Goal: Information Seeking & Learning: Check status

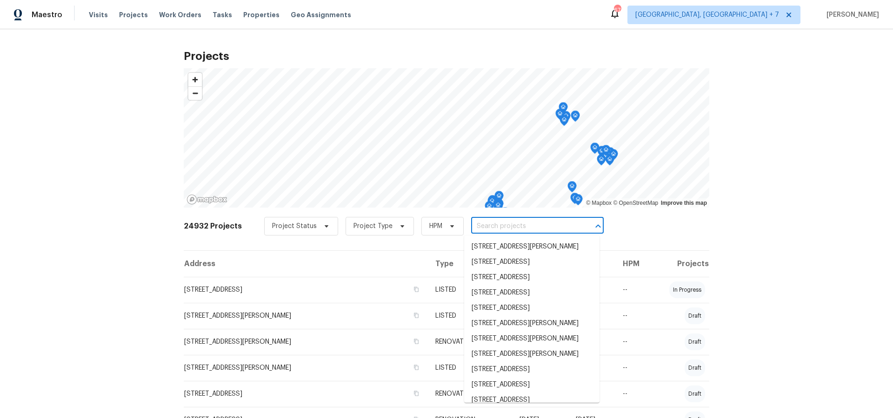
click at [481, 228] on input "text" at bounding box center [524, 226] width 106 height 14
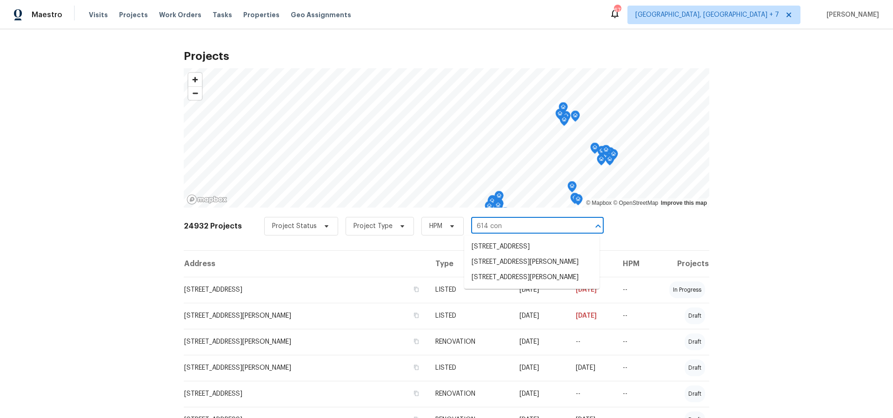
type input "614 cono"
click at [489, 248] on li "[STREET_ADDRESS][PERSON_NAME]" at bounding box center [531, 246] width 135 height 15
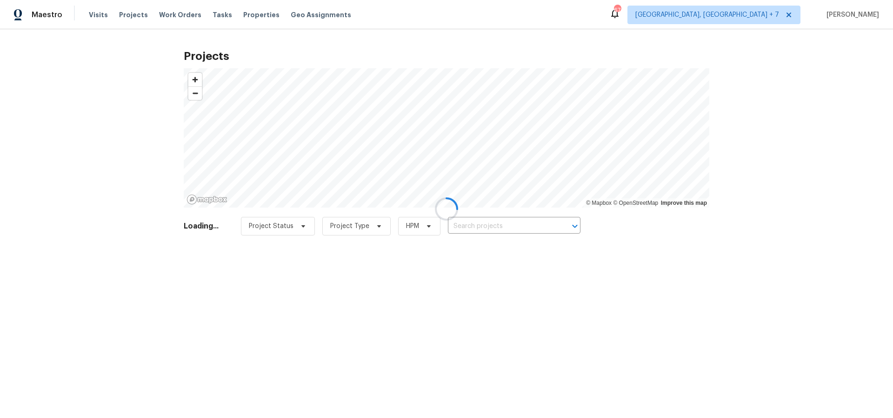
type input "[STREET_ADDRESS][PERSON_NAME]"
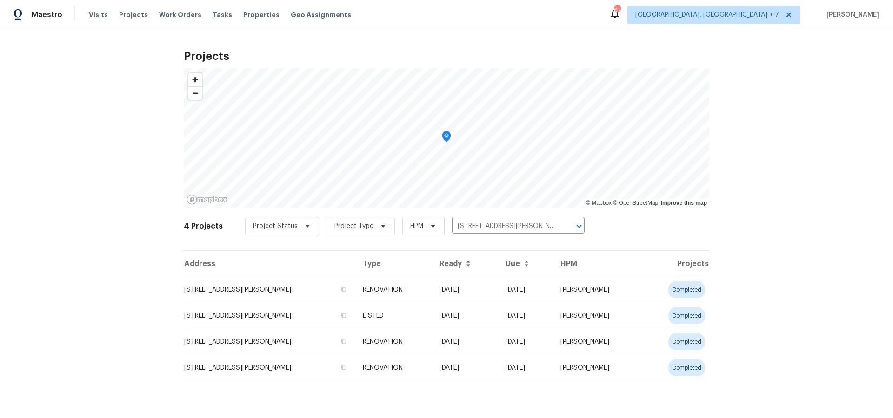
click at [237, 296] on td "[STREET_ADDRESS][PERSON_NAME]" at bounding box center [270, 290] width 172 height 26
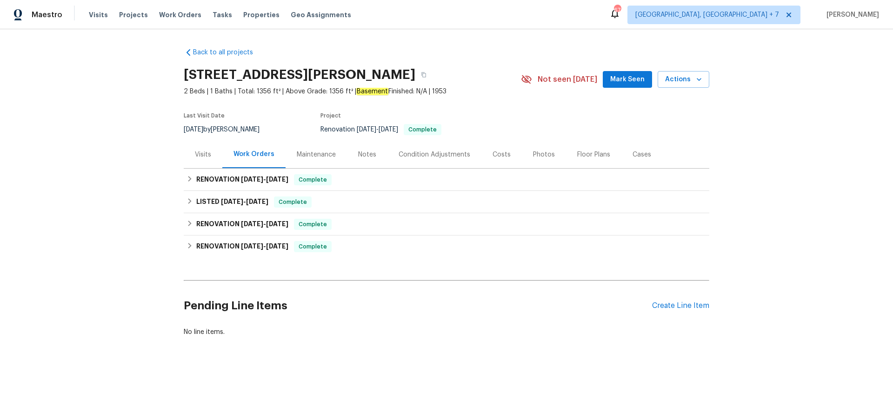
click at [208, 158] on div "Visits" at bounding box center [203, 154] width 16 height 9
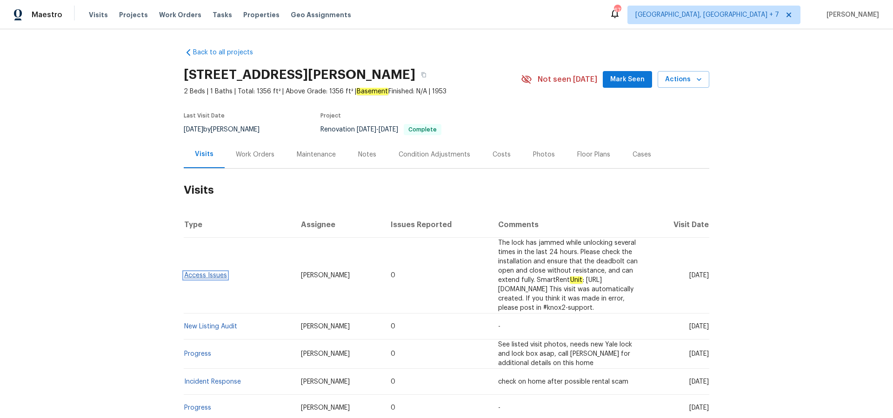
click at [218, 272] on link "Access Issues" at bounding box center [205, 275] width 43 height 7
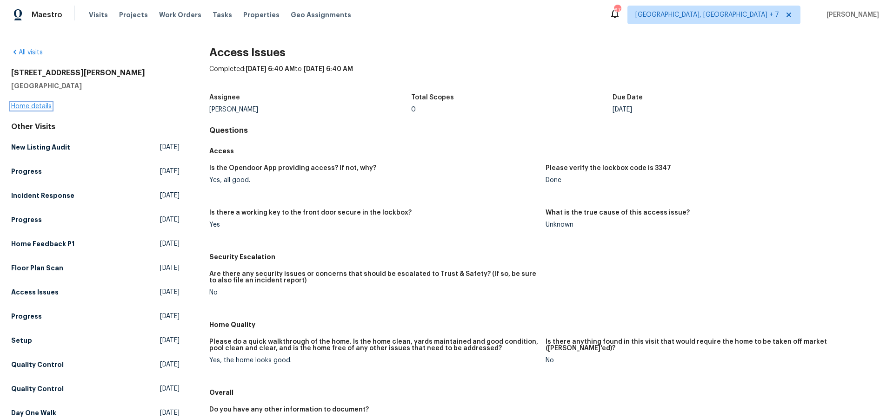
click at [40, 108] on link "Home details" at bounding box center [31, 106] width 40 height 7
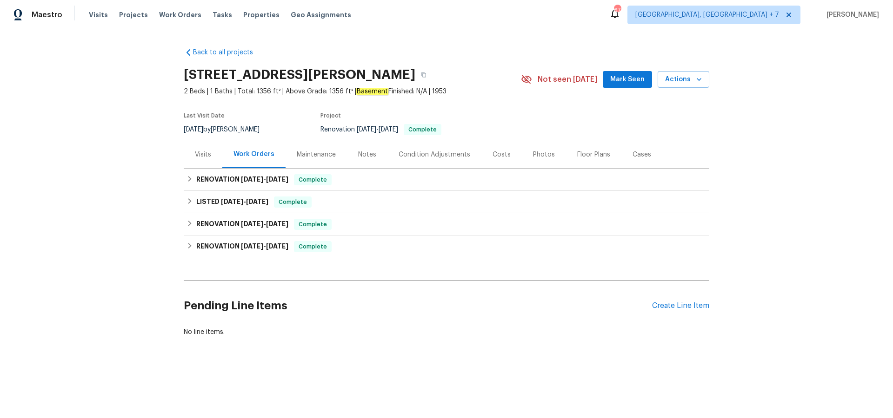
click at [366, 153] on div "Notes" at bounding box center [367, 154] width 18 height 9
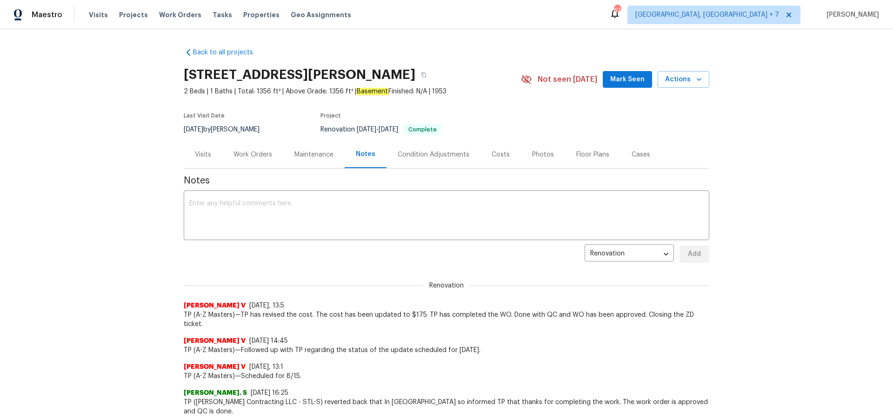
click at [202, 154] on div "Visits" at bounding box center [203, 154] width 16 height 9
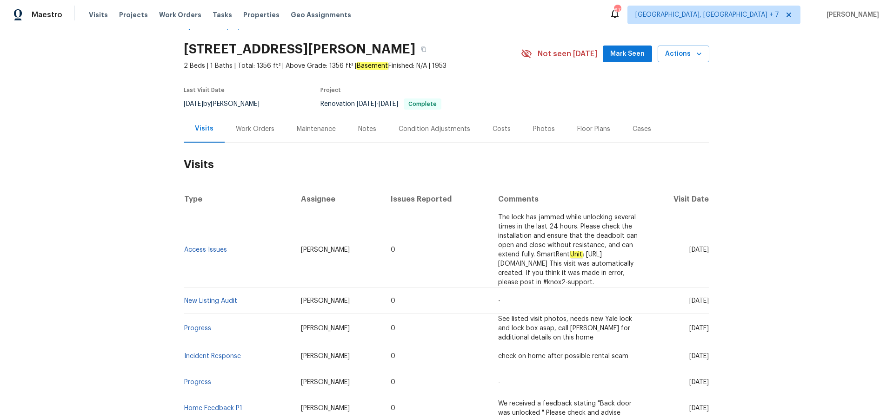
scroll to position [27, 0]
click at [212, 352] on link "Incident Response" at bounding box center [212, 355] width 57 height 7
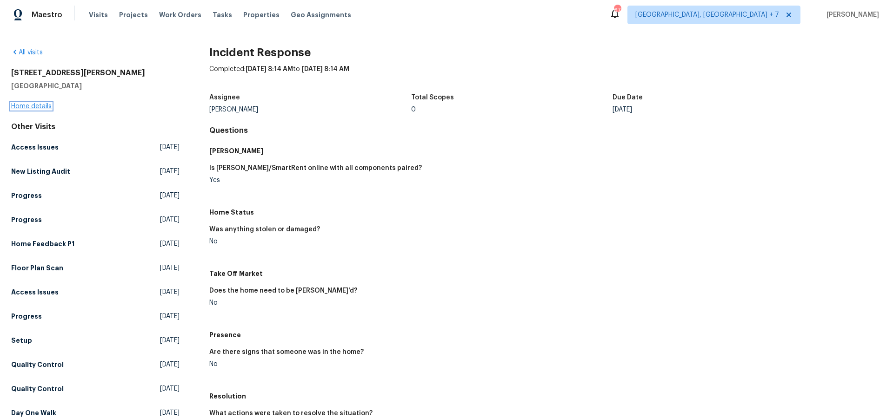
click at [43, 107] on link "Home details" at bounding box center [31, 106] width 40 height 7
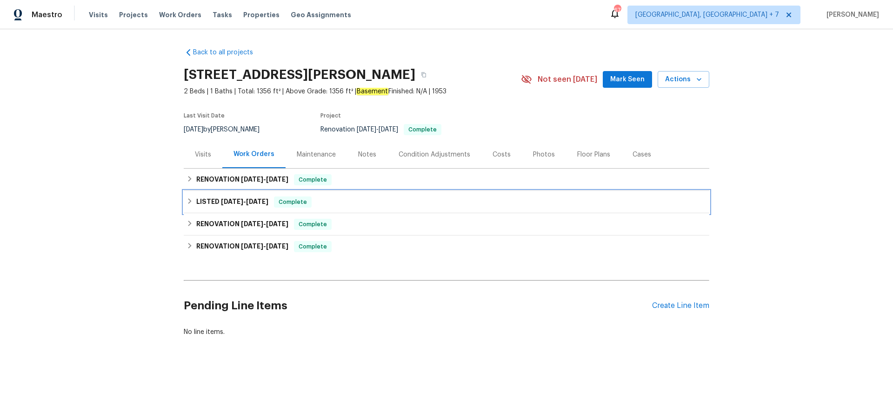
click at [231, 202] on span "[DATE]" at bounding box center [232, 202] width 22 height 7
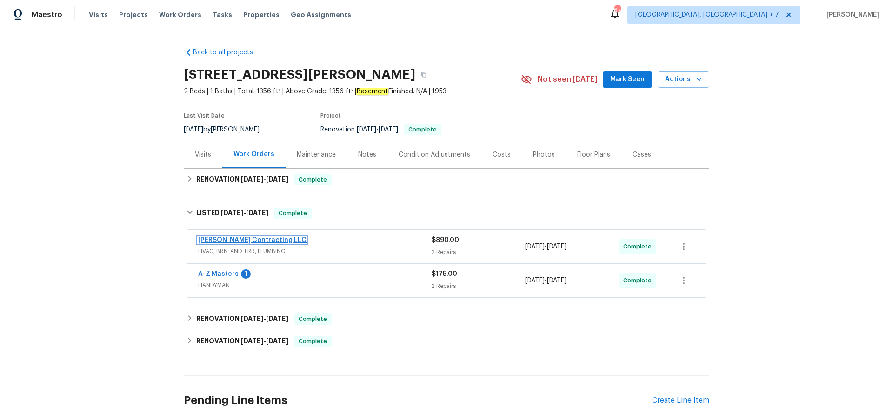
click at [241, 237] on link "[PERSON_NAME] Contracting LLC" at bounding box center [252, 240] width 108 height 7
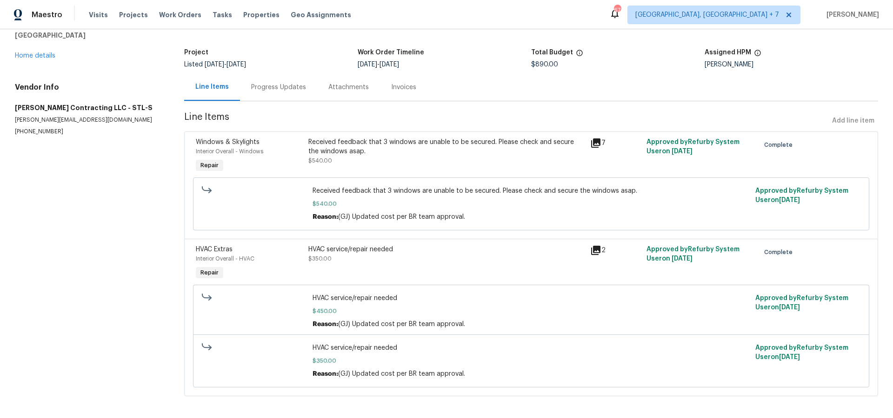
scroll to position [53, 0]
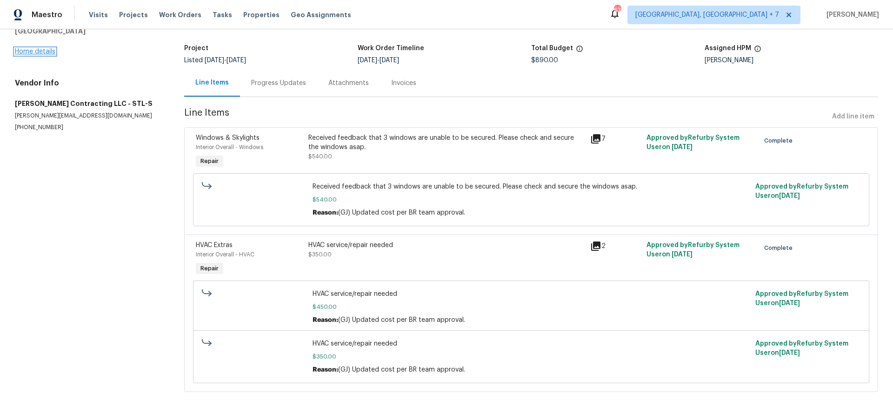
click at [40, 48] on link "Home details" at bounding box center [35, 51] width 40 height 7
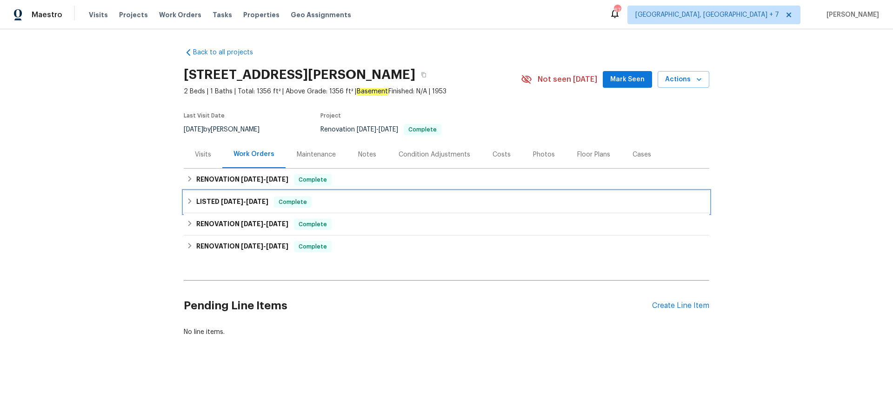
click at [256, 201] on span "[DATE]" at bounding box center [257, 202] width 22 height 7
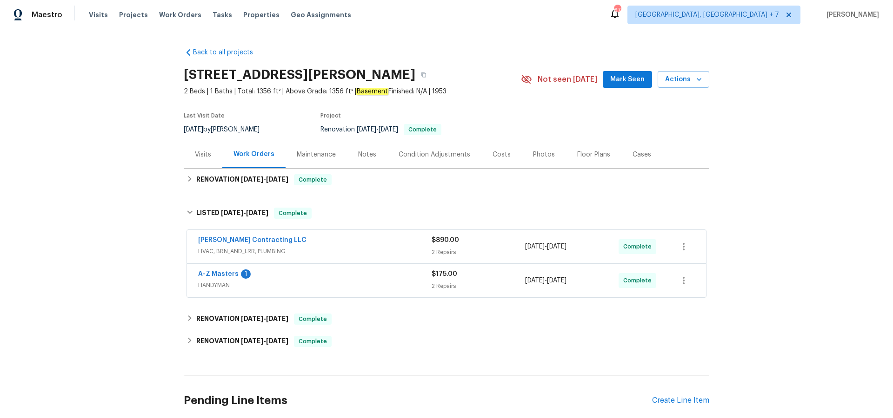
click at [224, 270] on span "A-Z Masters" at bounding box center [218, 274] width 40 height 9
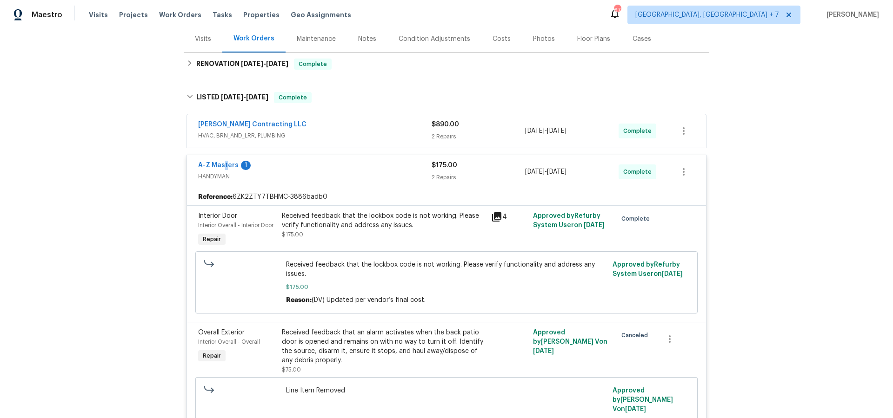
scroll to position [117, 0]
click at [498, 217] on icon at bounding box center [496, 216] width 11 height 11
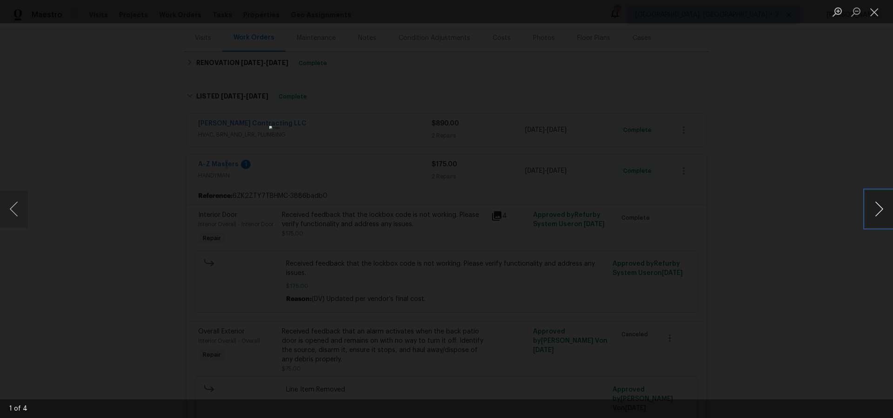
click at [875, 212] on button "Next image" at bounding box center [879, 209] width 28 height 37
click at [876, 217] on button "Next image" at bounding box center [879, 209] width 28 height 37
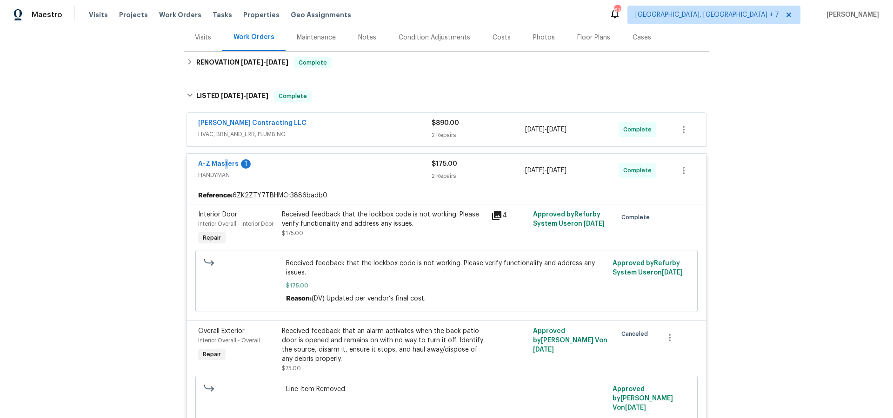
scroll to position [115, 0]
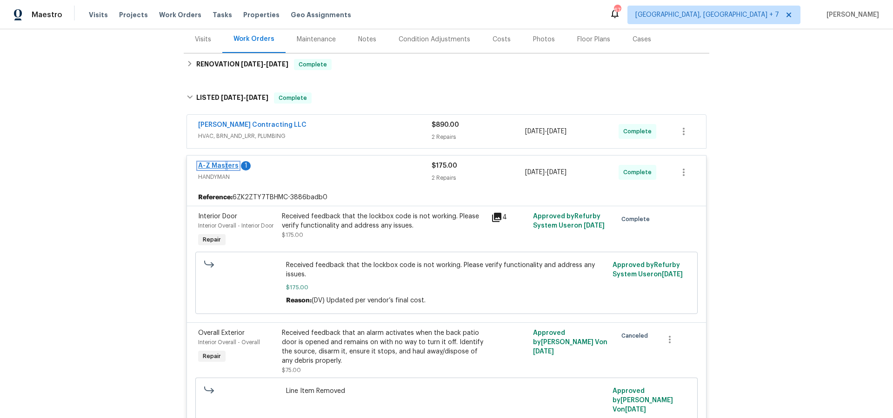
click at [220, 166] on link "A-Z Masters" at bounding box center [218, 166] width 40 height 7
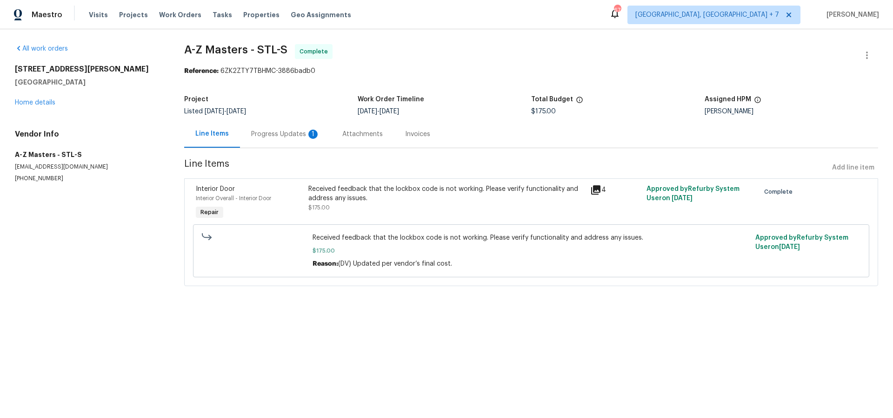
click at [268, 133] on div "Progress Updates 1" at bounding box center [285, 134] width 69 height 9
